Goal: Transaction & Acquisition: Download file/media

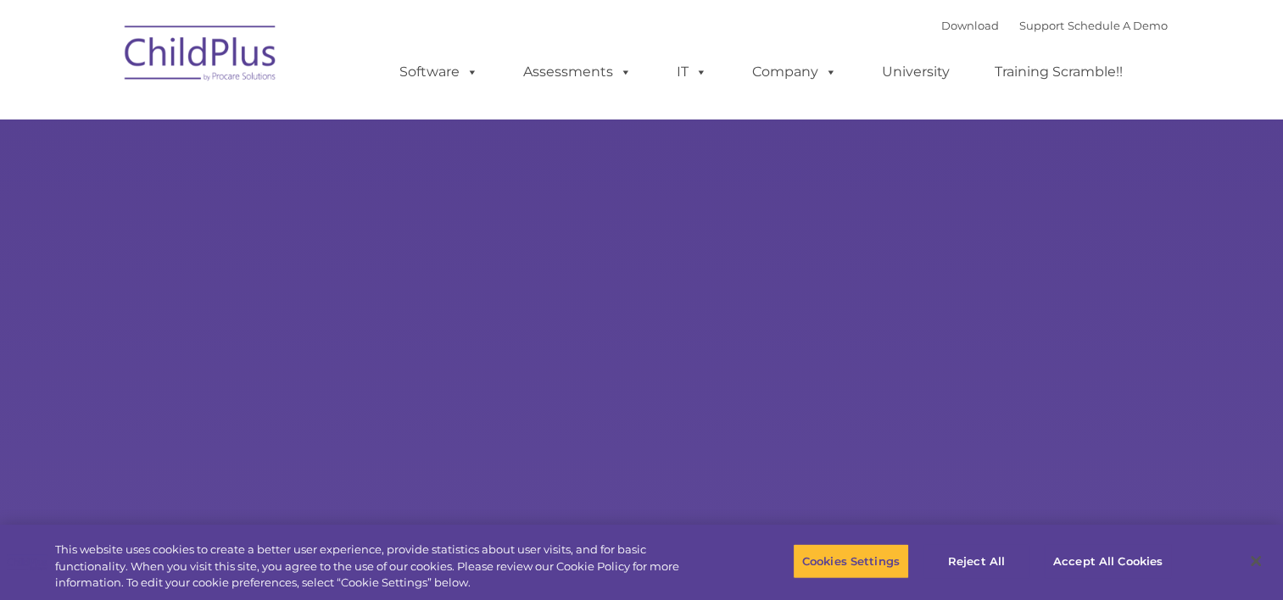
type input ""
select select "MEDIUM"
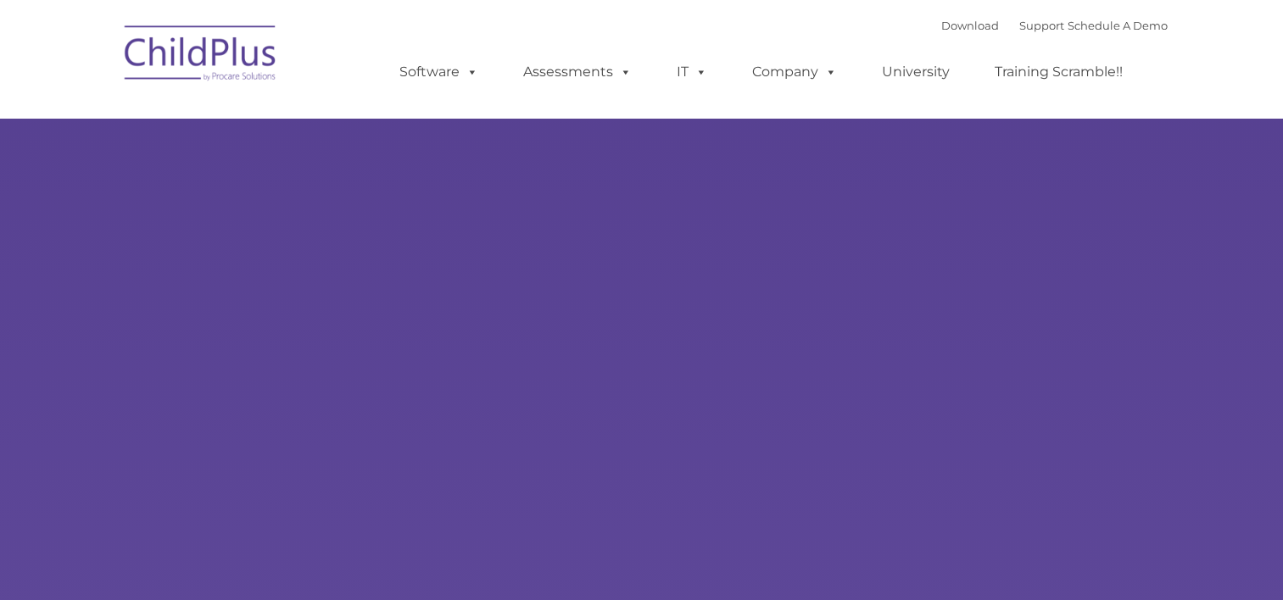
type input ""
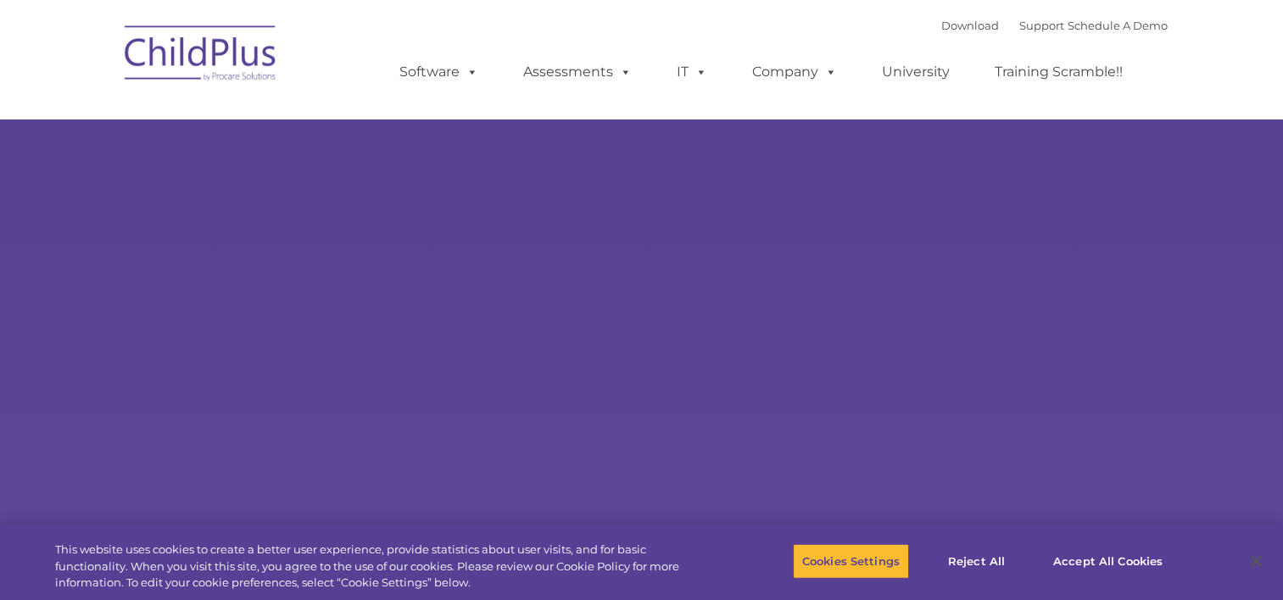
select select "MEDIUM"
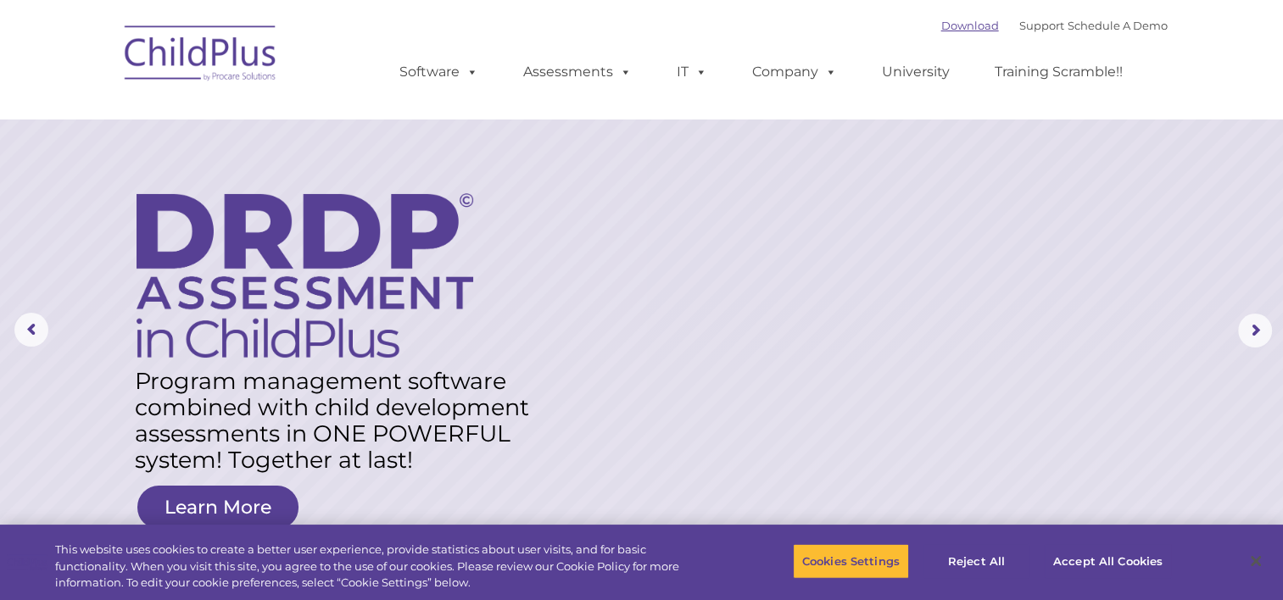
click at [952, 25] on link "Download" at bounding box center [970, 26] width 58 height 14
